Goal: Task Accomplishment & Management: Use online tool/utility

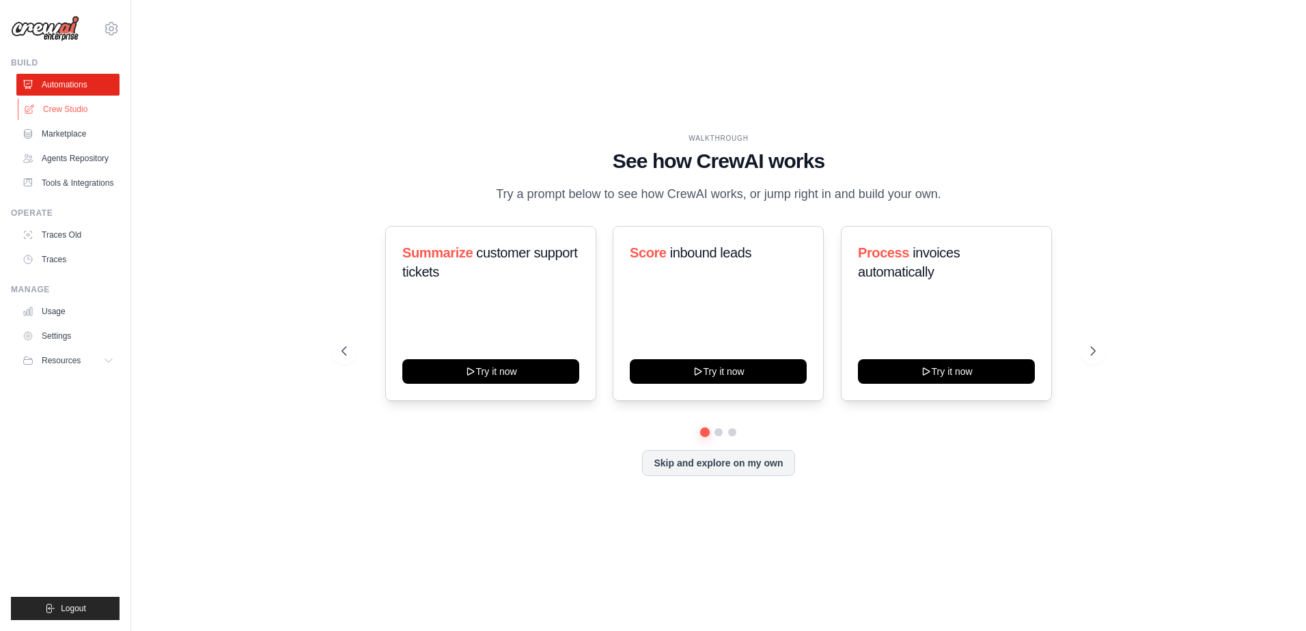
click at [71, 114] on link "Crew Studio" at bounding box center [69, 109] width 103 height 22
